Goal: Find specific page/section: Find specific page/section

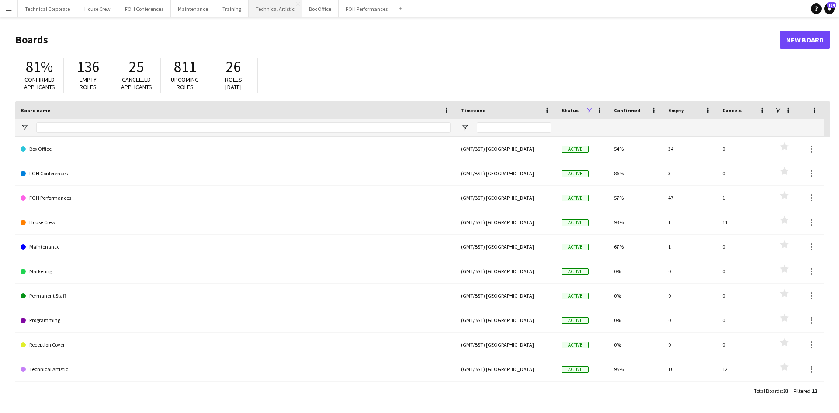
click at [251, 12] on button "Technical Artistic Close" at bounding box center [275, 8] width 53 height 17
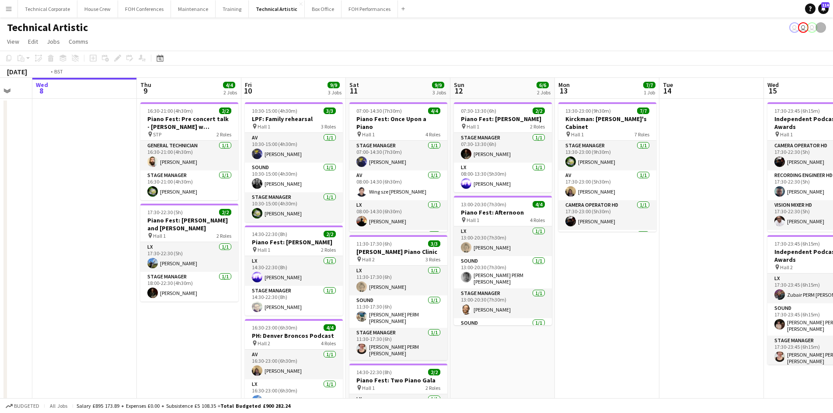
drag, startPoint x: 716, startPoint y: 275, endPoint x: 38, endPoint y: 230, distance: 679.2
click at [38, 230] on app-calendar-viewport "Sun 5 4/4 1 Job Mon 6 Tue 7 Wed 8 Thu 9 4/4 2 Jobs Fri 10 9/9 3 Jobs Sat 11 9/9…" at bounding box center [416, 280] width 833 height 405
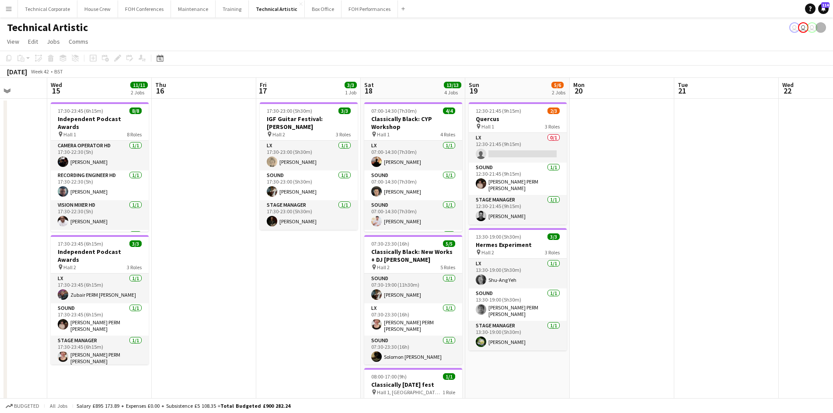
drag, startPoint x: 371, startPoint y: 251, endPoint x: 150, endPoint y: 237, distance: 221.7
click at [150, 237] on app-calendar-viewport "Sun 12 6/6 2 Jobs Mon 13 7/7 1 Job Tue 14 Wed 15 11/11 2 Jobs Thu 16 Fri 17 3/3…" at bounding box center [416, 332] width 833 height 508
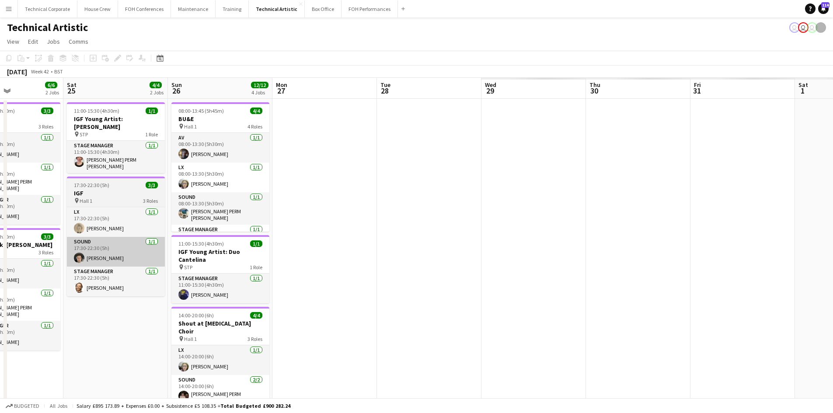
drag, startPoint x: 489, startPoint y: 284, endPoint x: 86, endPoint y: 243, distance: 405.1
click at [87, 244] on app-calendar-viewport "Wed 22 Thu 23 6/7 2 Jobs Fri 24 6/6 2 Jobs Sat 25 4/4 2 Jobs Sun 26 12/12 4 Job…" at bounding box center [416, 332] width 833 height 508
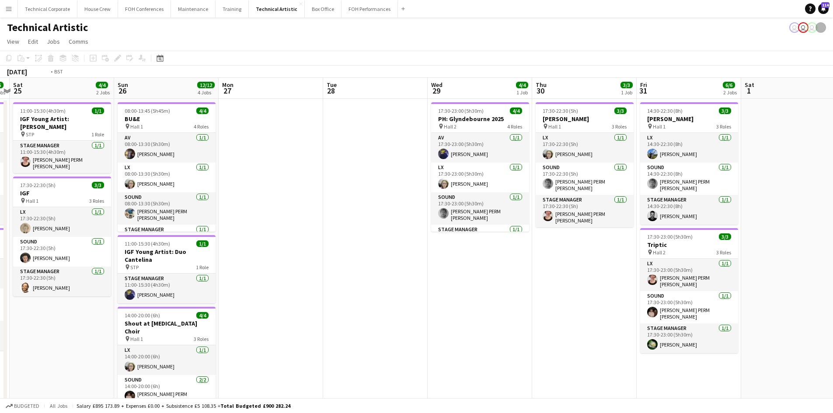
scroll to position [0, 315]
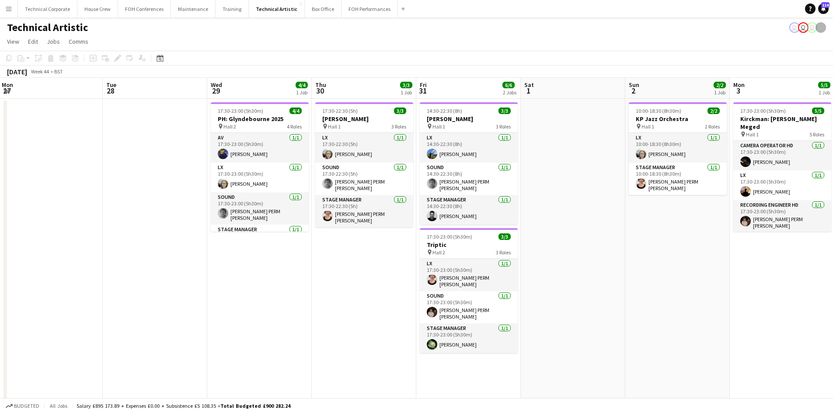
drag, startPoint x: 494, startPoint y: 291, endPoint x: 233, endPoint y: 275, distance: 262.4
click at [233, 275] on app-calendar-viewport "Fri 24 6/6 2 Jobs Sat 25 4/4 2 Jobs Sun 26 12/12 4 Jobs Mon 27 Tue 28 Wed 29 4/…" at bounding box center [416, 332] width 833 height 508
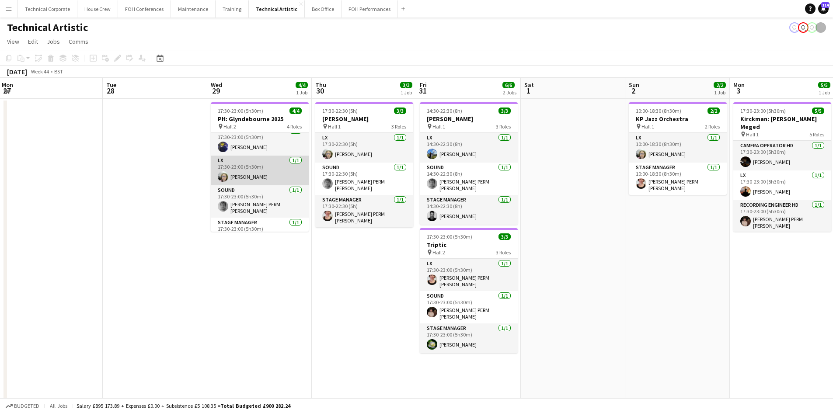
scroll to position [0, 0]
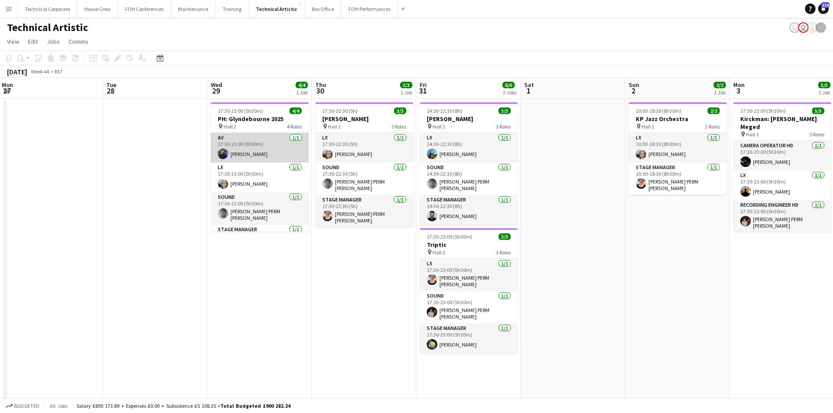
click at [271, 147] on app-card-role "AV [DATE] 17:30-23:00 (5h30m) [PERSON_NAME]" at bounding box center [260, 148] width 98 height 30
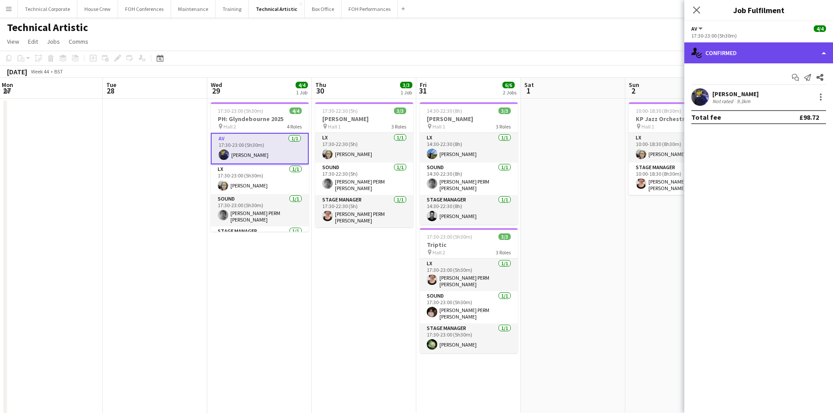
click at [746, 44] on div "single-neutral-actions-check-2 Confirmed" at bounding box center [758, 52] width 149 height 21
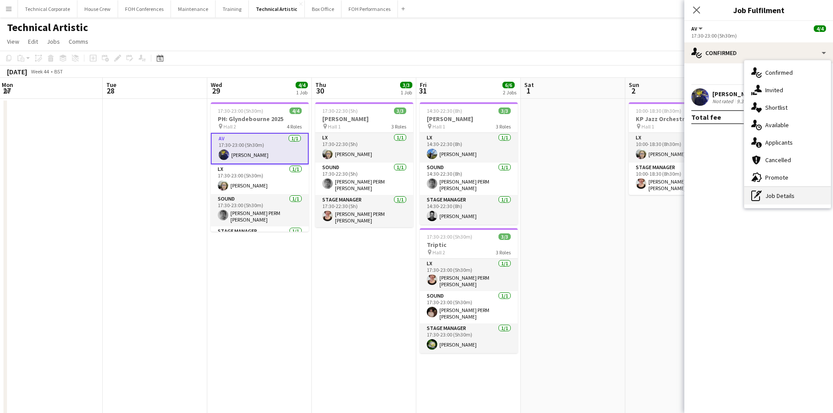
click at [775, 199] on div "pen-write Job Details" at bounding box center [787, 195] width 87 height 17
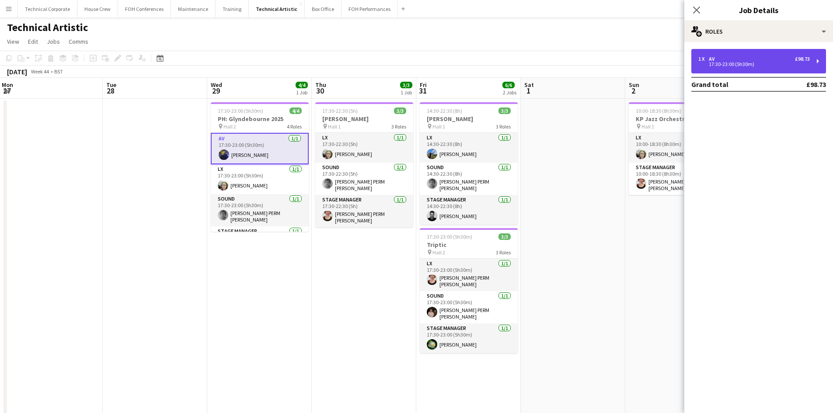
click at [756, 62] on div "17:30-23:00 (5h30m)" at bounding box center [753, 64] width 111 height 4
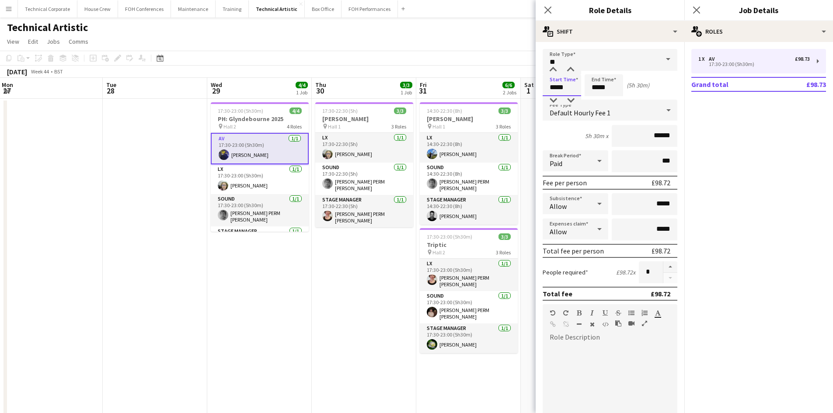
drag, startPoint x: 568, startPoint y: 93, endPoint x: 418, endPoint y: 97, distance: 150.0
click at [421, 97] on body "Menu Boards Boards Boards All jobs Status Workforce Workforce My Workforce Recr…" at bounding box center [416, 300] width 833 height 601
click at [463, 55] on app-toolbar "Copy Paste Paste Ctrl+V Paste with crew Ctrl+Shift+V Paste linked Job [GEOGRAPH…" at bounding box center [416, 58] width 833 height 15
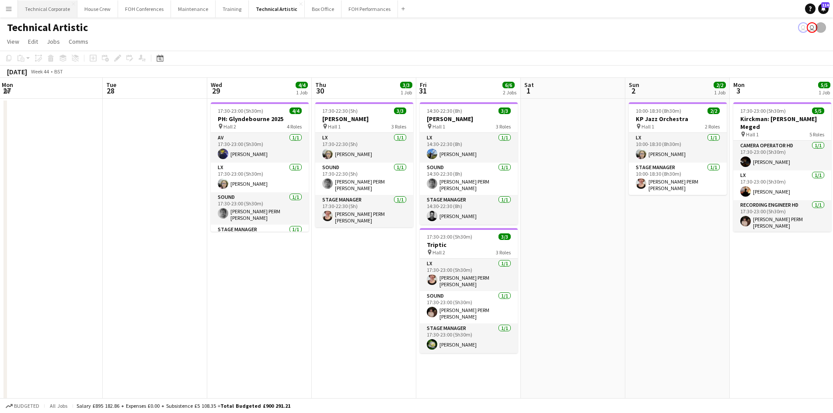
click at [53, 12] on button "Technical Corporate Close" at bounding box center [47, 8] width 59 height 17
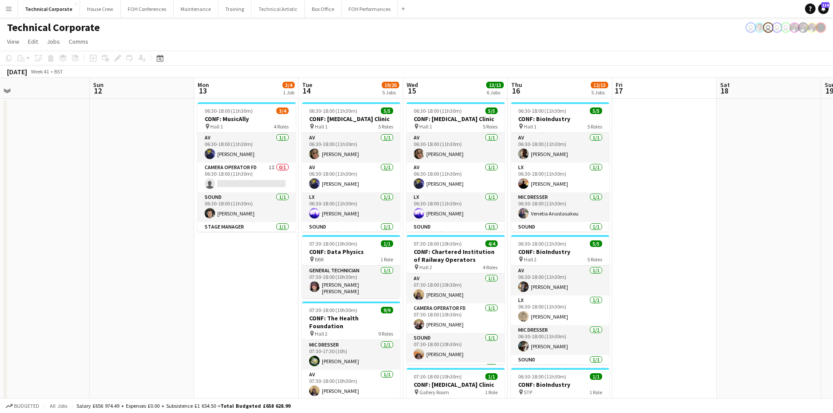
scroll to position [0, 329]
drag, startPoint x: 573, startPoint y: 313, endPoint x: 213, endPoint y: 283, distance: 361.5
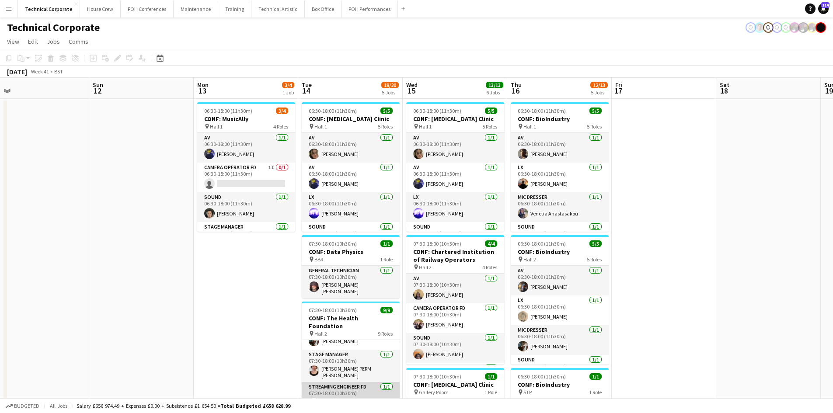
scroll to position [0, 0]
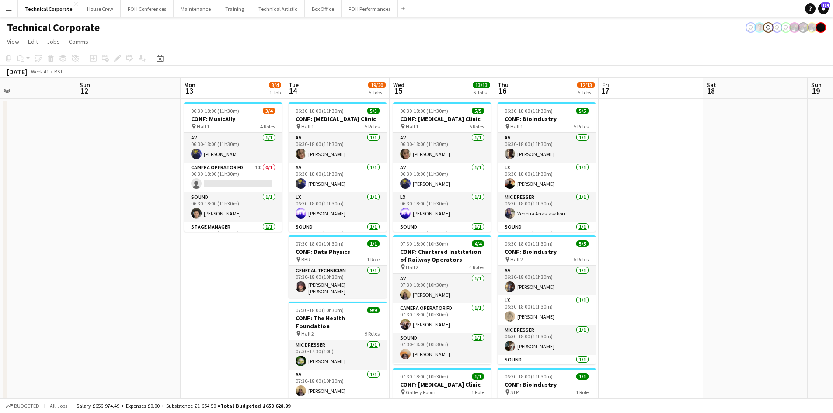
drag, startPoint x: 262, startPoint y: 310, endPoint x: 260, endPoint y: 241, distance: 68.7
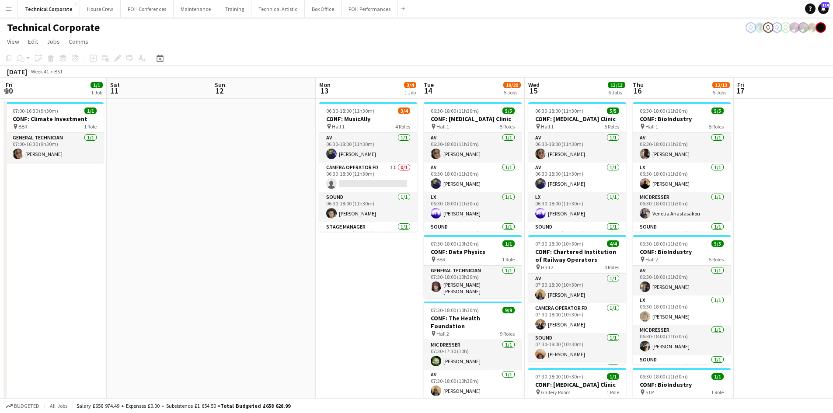
drag, startPoint x: 244, startPoint y: 284, endPoint x: 367, endPoint y: 285, distance: 123.3
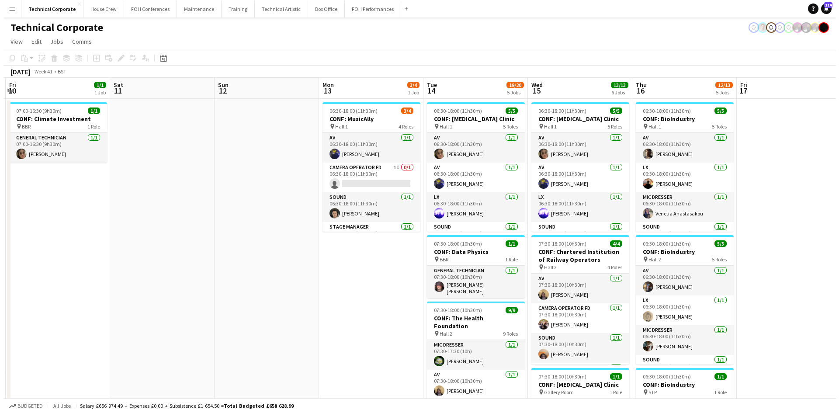
scroll to position [0, 208]
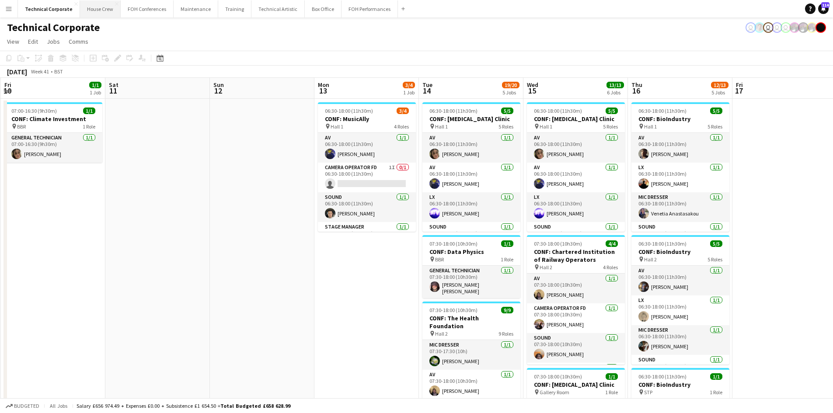
click at [94, 10] on button "House Crew Close" at bounding box center [100, 8] width 41 height 17
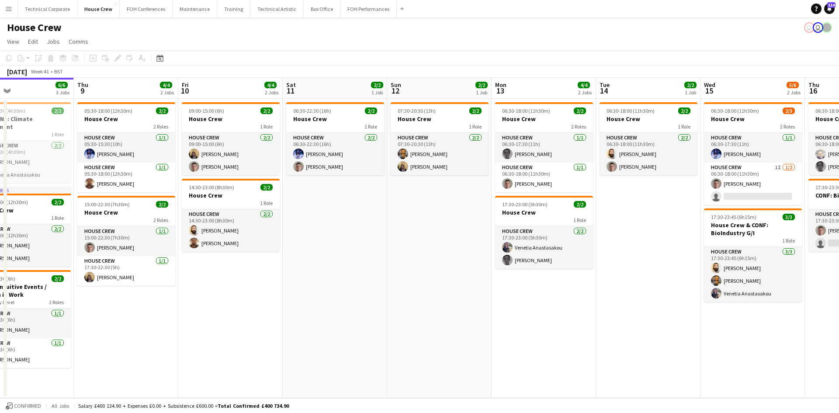
scroll to position [0, 324]
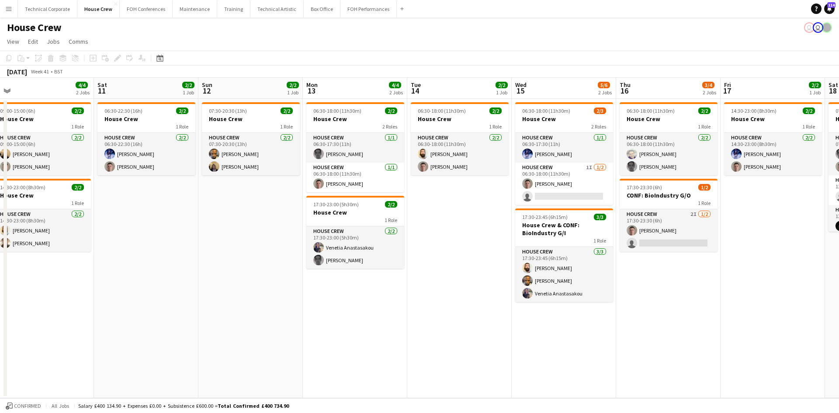
drag, startPoint x: 535, startPoint y: 322, endPoint x: 211, endPoint y: 305, distance: 324.4
click at [211, 305] on app-calendar-viewport "Tue 7 8/8 3 Jobs Wed 8 6/6 3 Jobs Thu 9 4/4 2 Jobs Fri 10 4/4 2 Jobs Sat 11 2/2…" at bounding box center [419, 238] width 839 height 320
click at [251, 13] on button "Technical Artistic Close" at bounding box center [277, 8] width 53 height 17
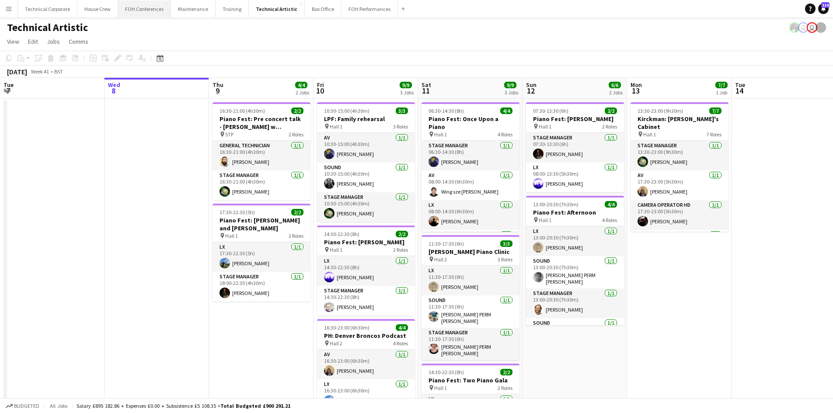
click at [136, 10] on button "FOH Conferences Close" at bounding box center [144, 8] width 53 height 17
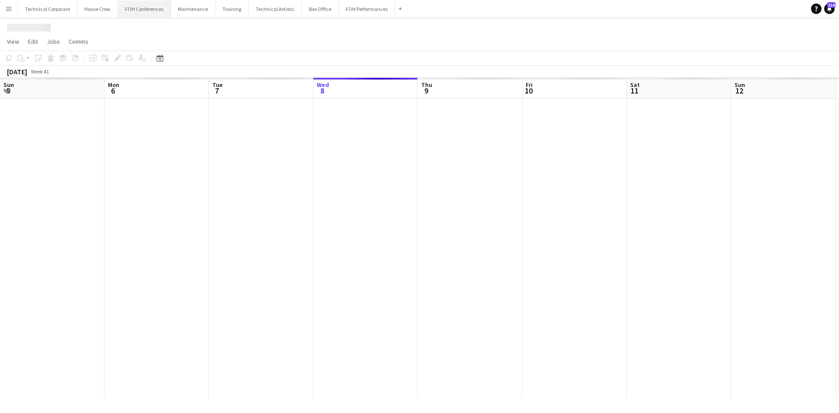
scroll to position [0, 209]
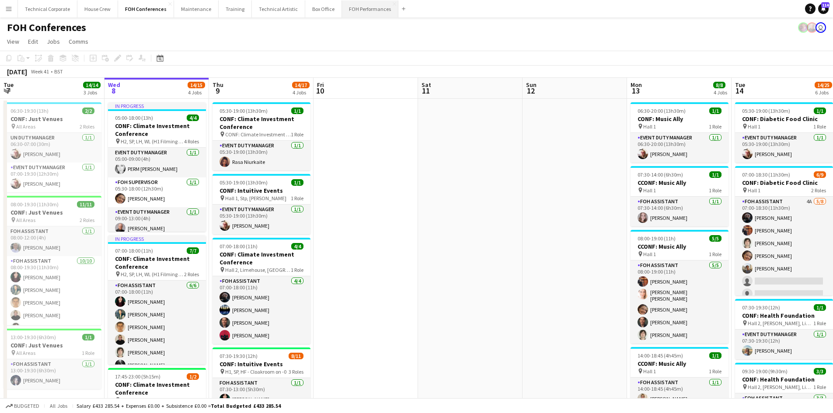
click at [352, 10] on button "FOH Performances Close" at bounding box center [370, 8] width 56 height 17
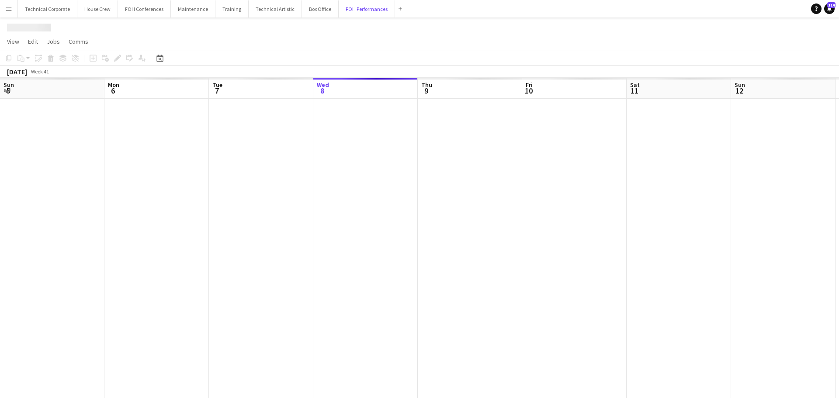
scroll to position [0, 209]
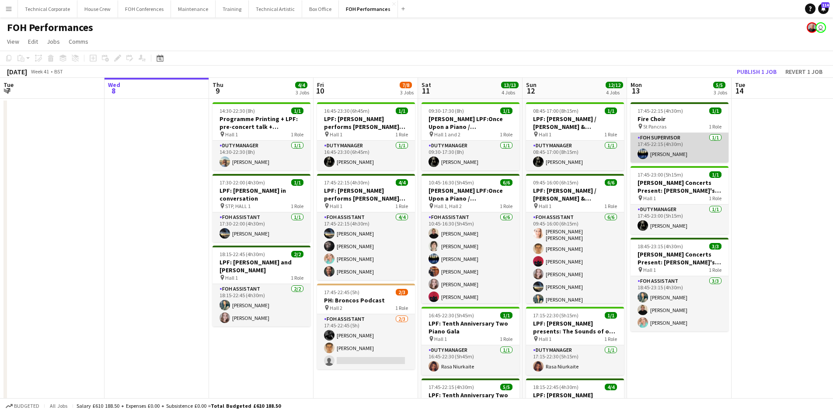
click at [689, 137] on app-card-role "FOH Supervisor [DATE] 17:45-22:15 (4h30m) [PERSON_NAME]" at bounding box center [679, 148] width 98 height 30
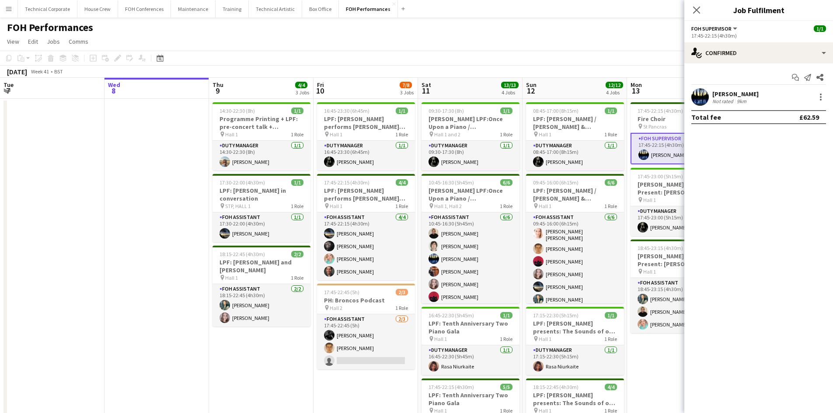
click at [550, 46] on app-page-menu "View Day view expanded Day view collapsed Month view Date picker Jump to [DATE]…" at bounding box center [416, 42] width 833 height 17
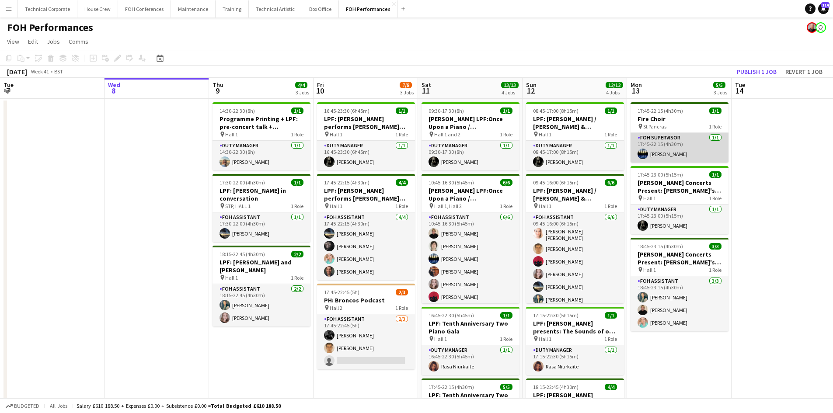
click at [655, 149] on app-card-role "FOH Supervisor [DATE] 17:45-22:15 (4h30m) [PERSON_NAME]" at bounding box center [679, 148] width 98 height 30
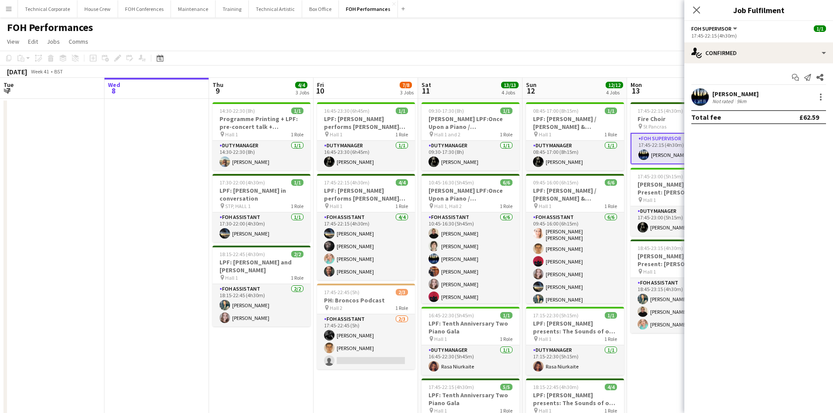
click at [750, 94] on div "[PERSON_NAME]" at bounding box center [735, 94] width 46 height 8
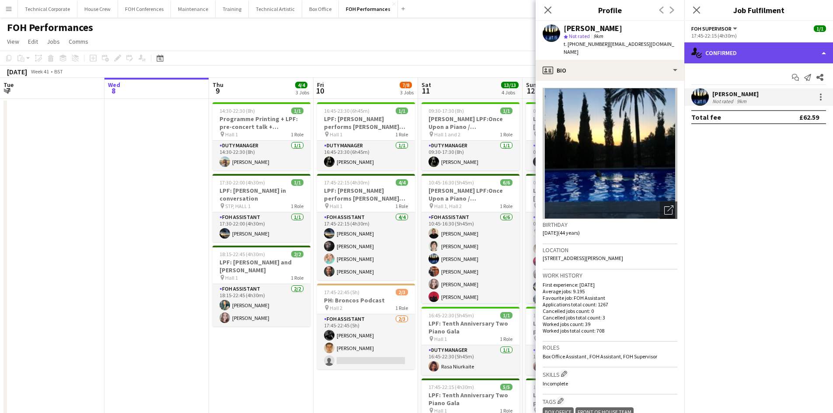
click at [707, 58] on div "single-neutral-actions-check-2 Confirmed" at bounding box center [758, 52] width 149 height 21
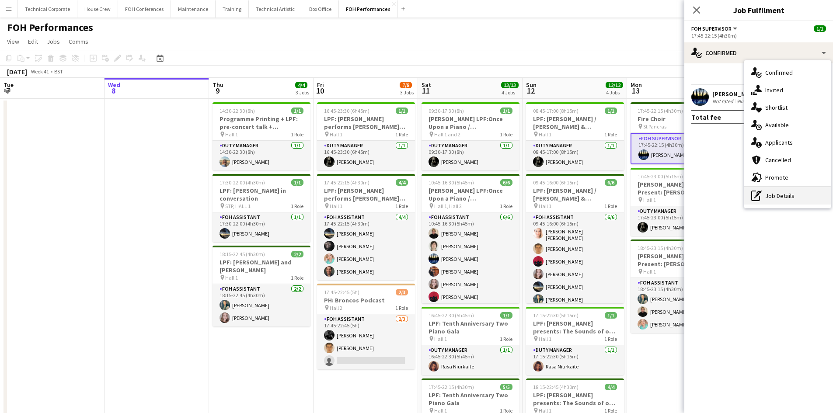
click at [750, 193] on div "pen-write Job Details" at bounding box center [787, 195] width 87 height 17
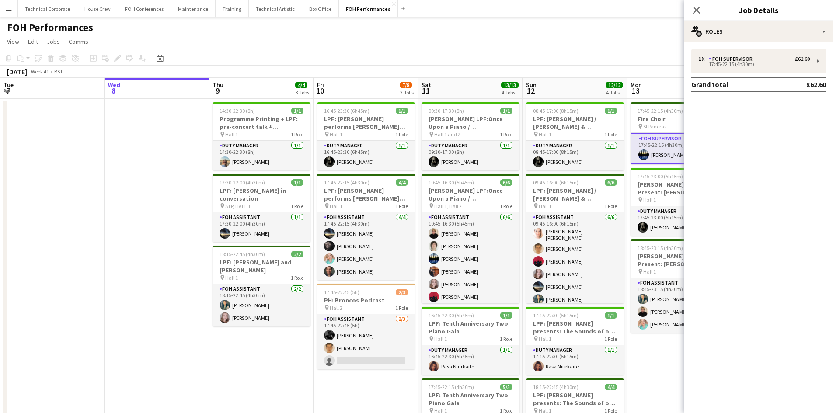
click at [645, 52] on app-toolbar "Copy Paste Paste Ctrl+V Paste with crew Ctrl+Shift+V Paste linked Job [GEOGRAPH…" at bounding box center [416, 58] width 833 height 15
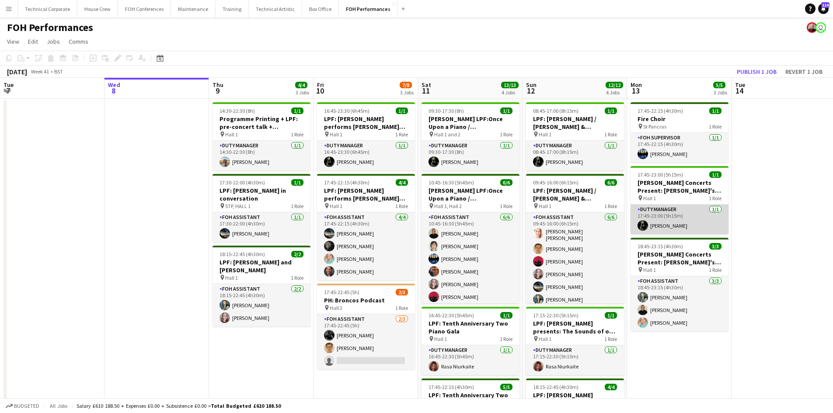
drag, startPoint x: 644, startPoint y: 233, endPoint x: 644, endPoint y: 224, distance: 8.7
click at [644, 232] on app-card-role "Duty Manager [DATE] 17:45-23:00 (5h15m) [PERSON_NAME]" at bounding box center [679, 220] width 98 height 30
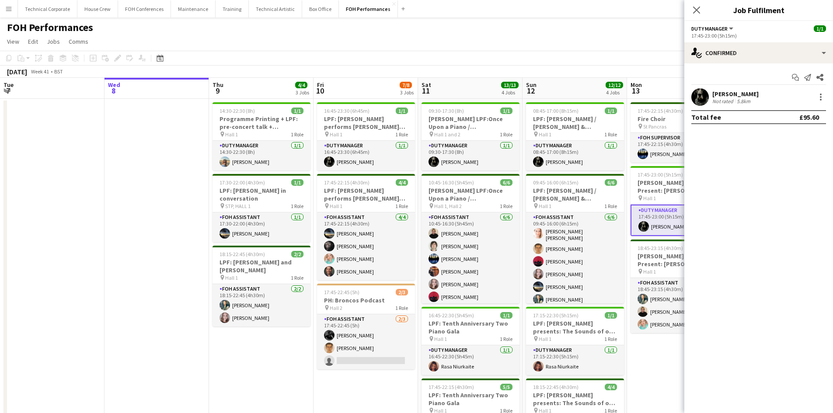
click at [730, 65] on div "Start chat Send notification Share [PERSON_NAME] Not rated 5.8km Total fee £95.…" at bounding box center [758, 97] width 149 height 68
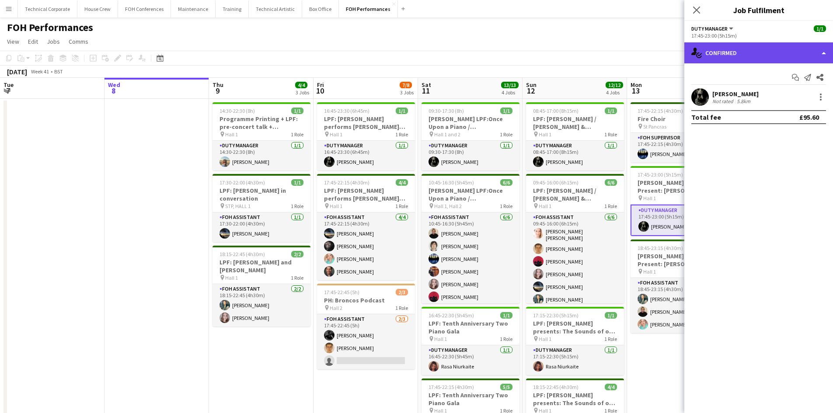
click at [725, 52] on div "single-neutral-actions-check-2 Confirmed" at bounding box center [758, 52] width 149 height 21
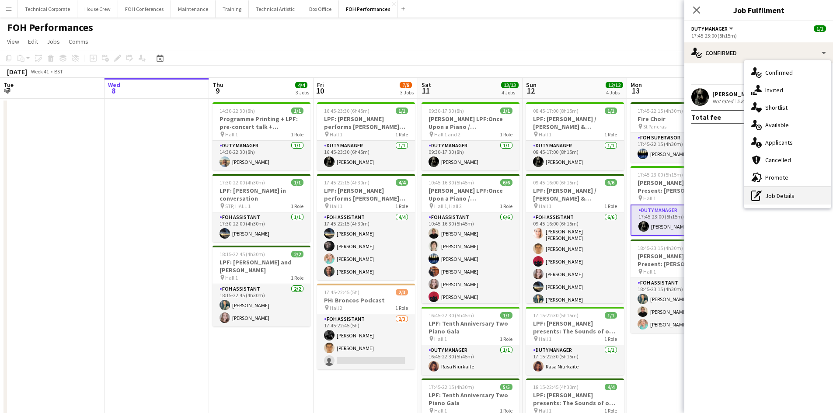
click at [773, 190] on div "pen-write Job Details" at bounding box center [787, 195] width 87 height 17
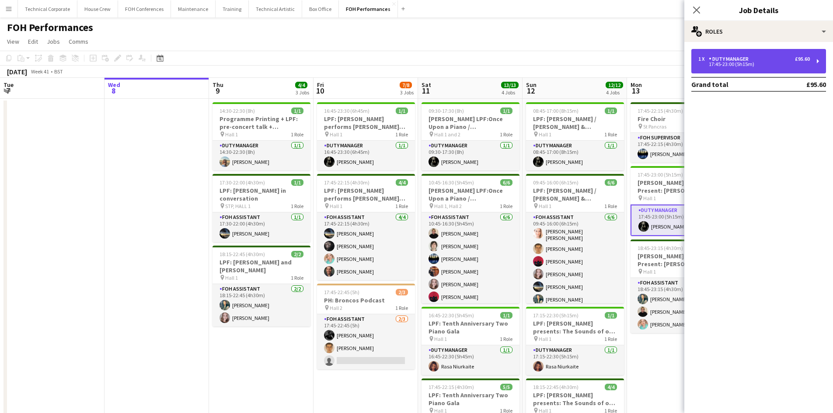
click at [734, 64] on div "17:45-23:00 (5h15m)" at bounding box center [753, 64] width 111 height 4
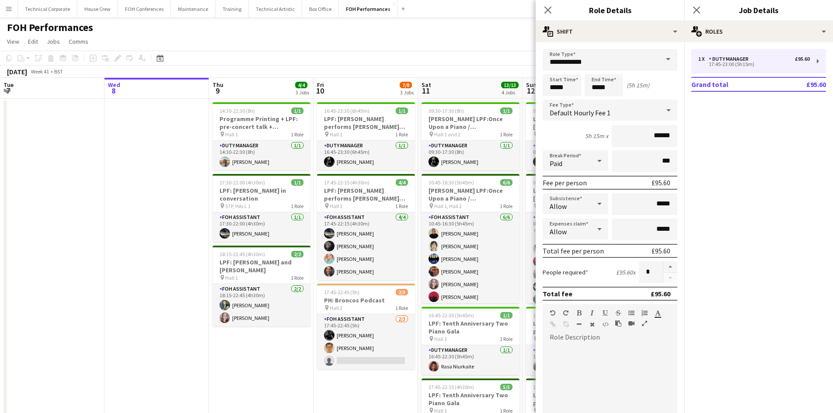
click at [512, 38] on app-page-menu "View Day view expanded Day view collapsed Month view Date picker Jump to [DATE]…" at bounding box center [416, 42] width 833 height 17
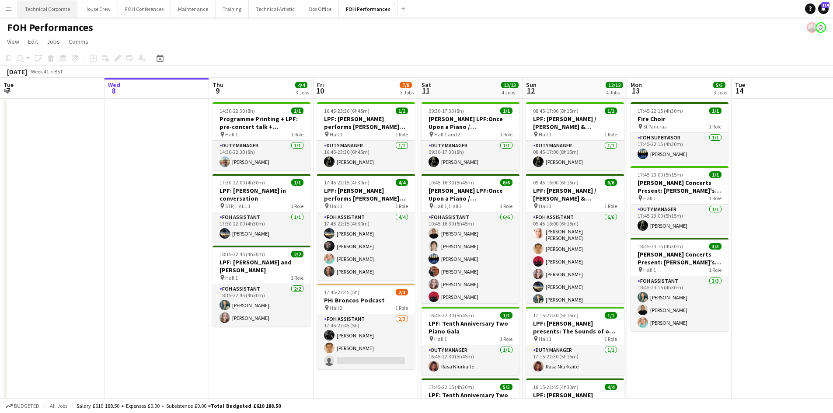
click at [63, 7] on button "Technical Corporate Close" at bounding box center [47, 8] width 59 height 17
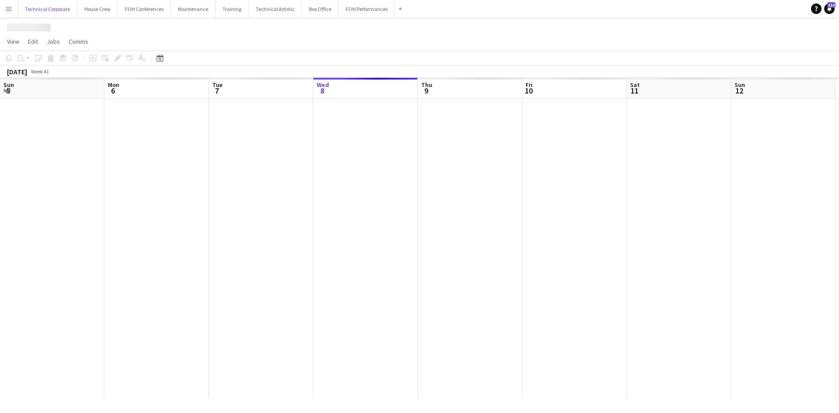
scroll to position [0, 209]
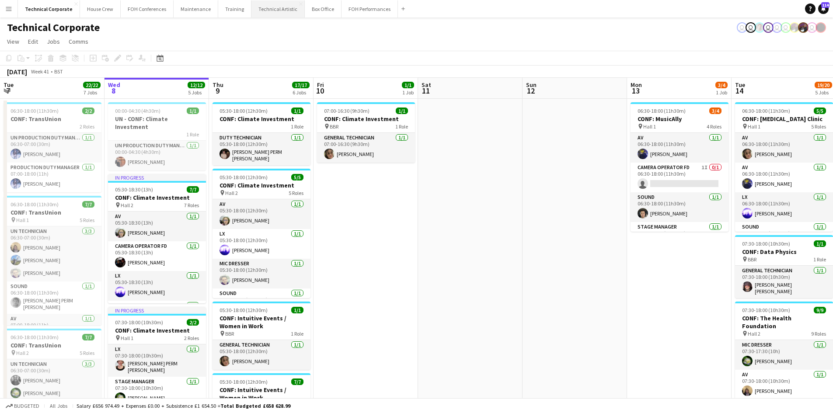
click at [259, 1] on button "Technical Artistic Close" at bounding box center [277, 8] width 53 height 17
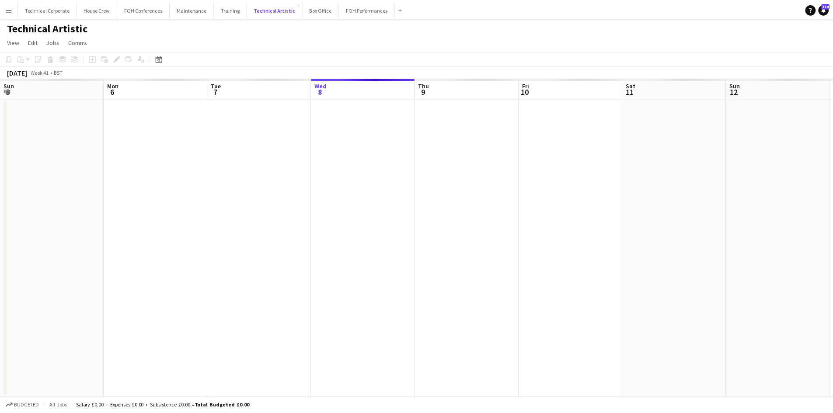
scroll to position [0, 209]
